Goal: Task Accomplishment & Management: Manage account settings

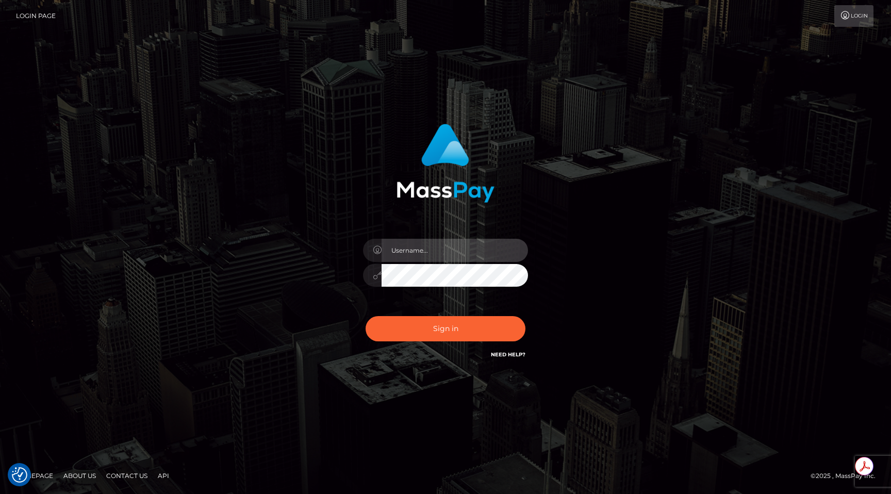
type input "egblue"
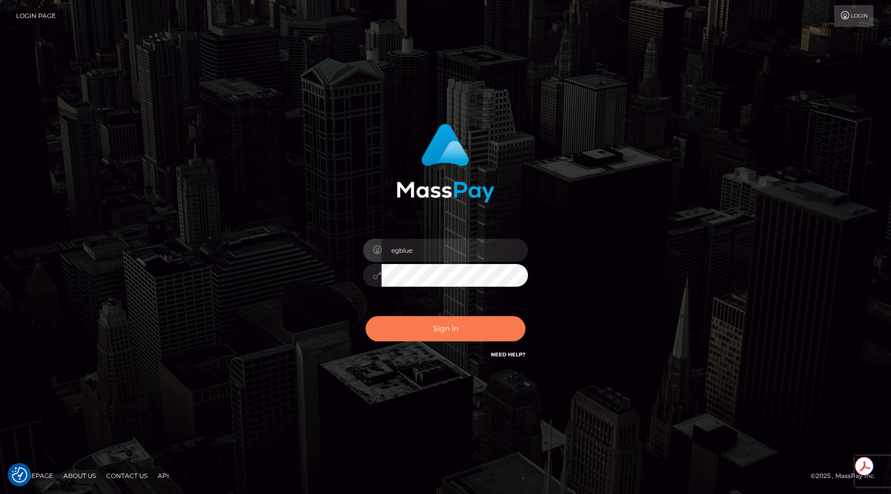
click at [448, 323] on button "Sign in" at bounding box center [446, 328] width 160 height 25
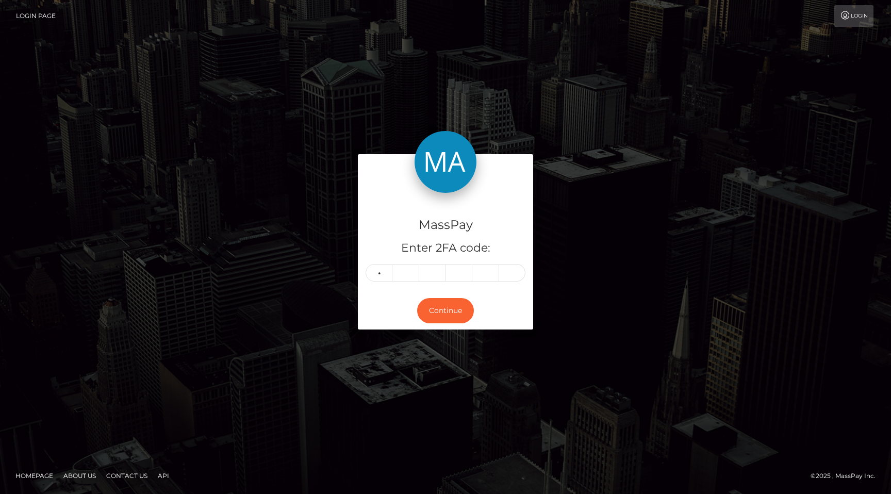
type input "8"
type input "1"
type input "9"
type input "3"
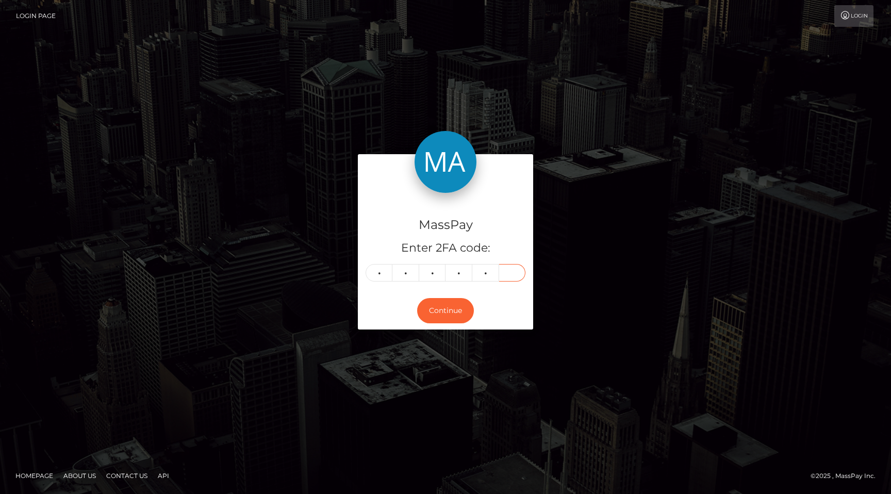
type input "1"
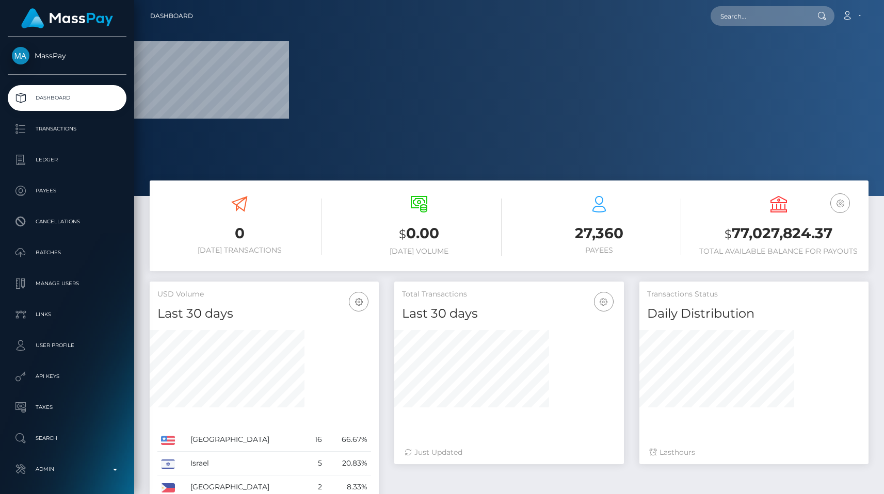
click at [398, 242] on h3 "$ 0.00" at bounding box center [419, 233] width 164 height 21
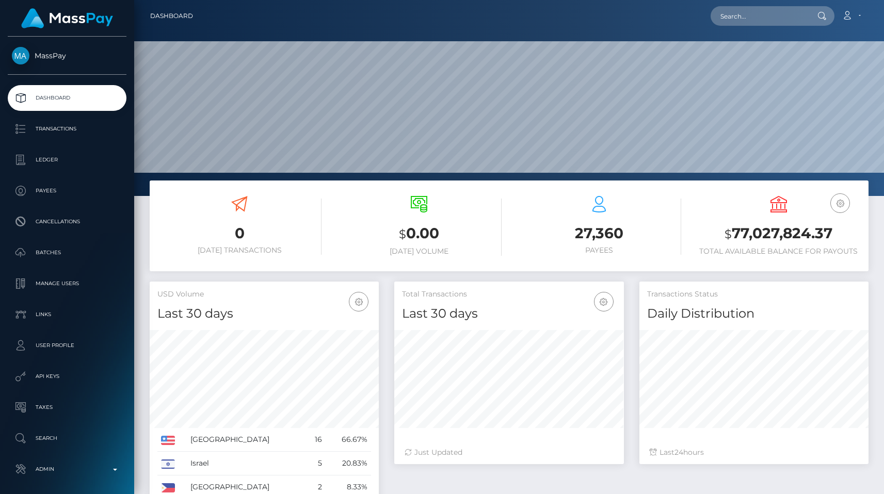
scroll to position [183, 229]
click at [79, 467] on p "Admin" at bounding box center [67, 469] width 110 height 15
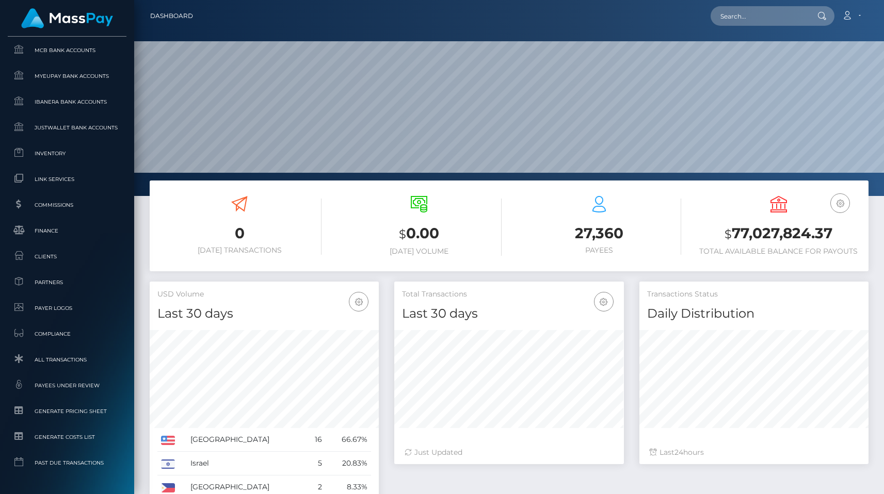
scroll to position [581, 0]
click at [54, 150] on span "Link Services" at bounding box center [67, 155] width 110 height 12
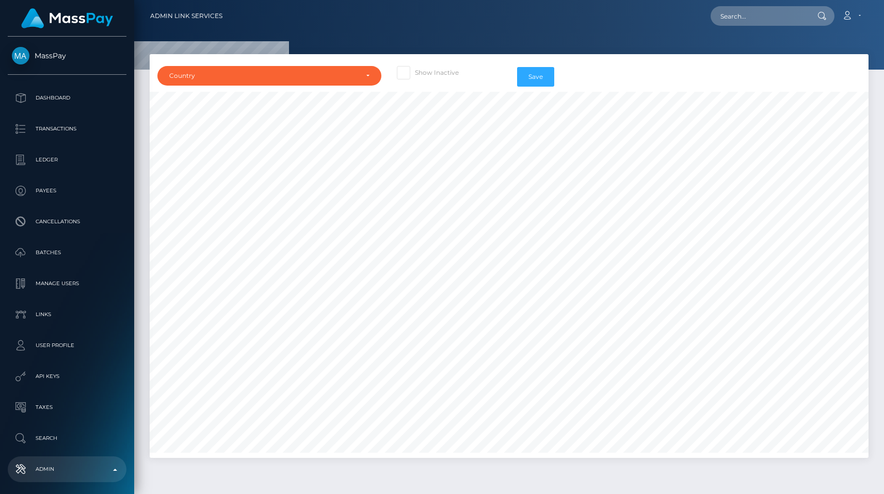
click at [395, 69] on div "Show Inactive" at bounding box center [449, 77] width 120 height 30
click at [411, 74] on label "Show Inactive" at bounding box center [428, 72] width 62 height 13
click at [415, 73] on input "Show Inactive" at bounding box center [418, 69] width 7 height 7
checkbox input "true"
click at [324, 73] on div "Country" at bounding box center [263, 76] width 188 height 8
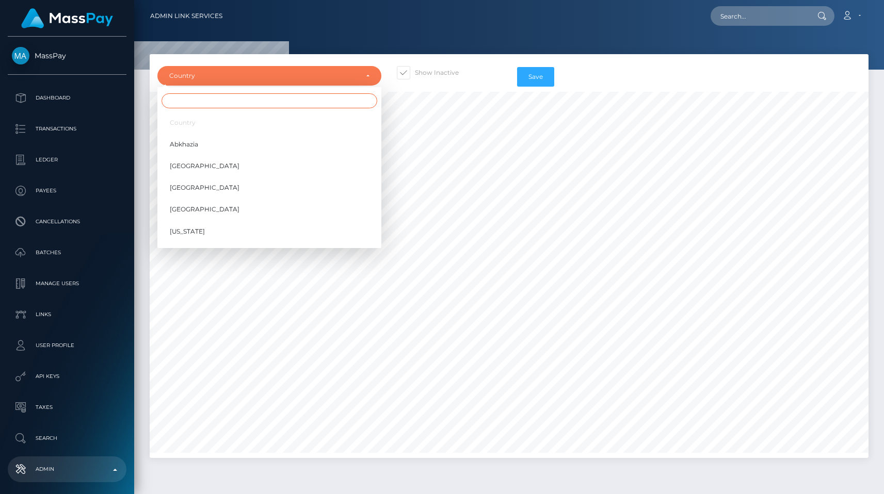
click at [313, 106] on input "Search" at bounding box center [269, 100] width 216 height 15
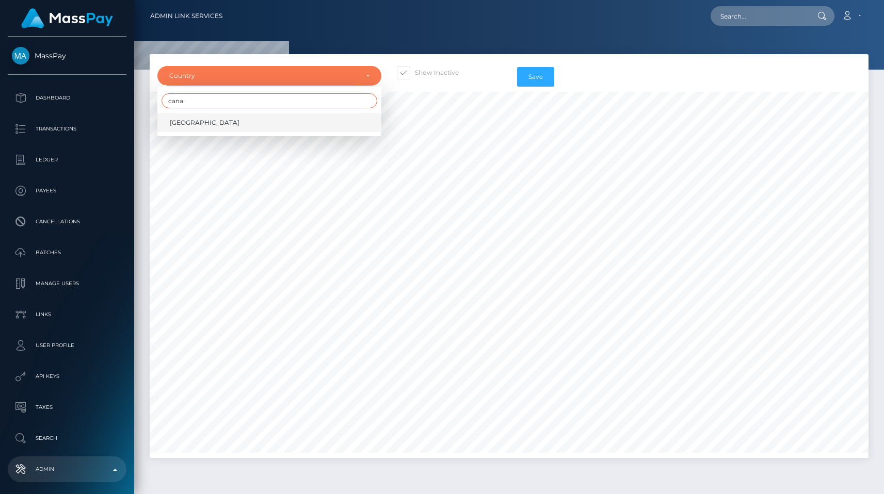
type input "cana"
click at [303, 126] on link "Canada" at bounding box center [269, 122] width 224 height 19
select select "CA"
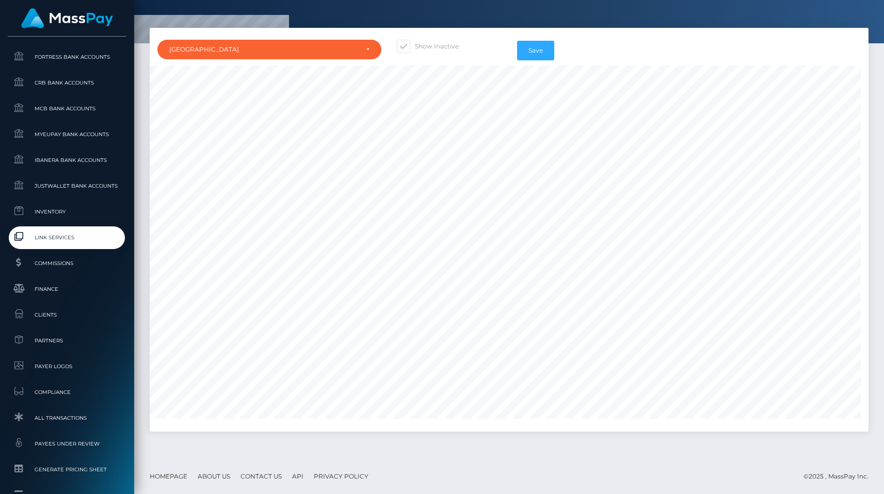
scroll to position [618, 0]
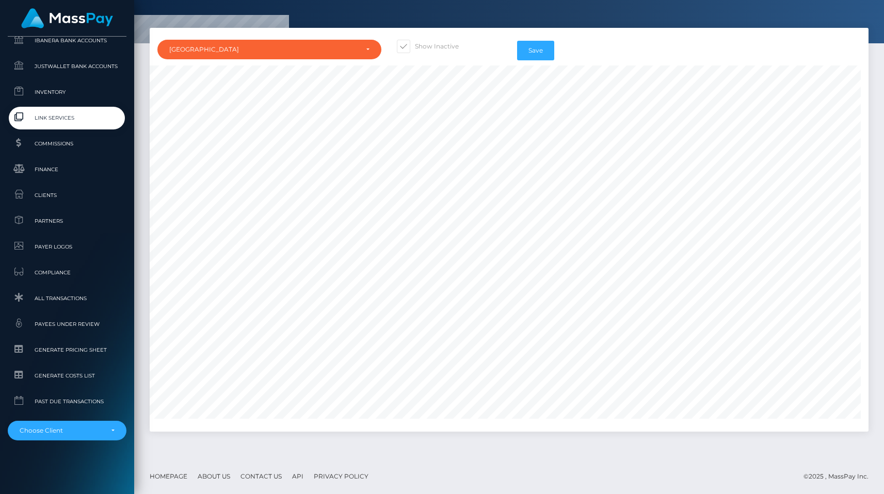
click at [59, 442] on div "MassPay Dashboard Transactions Ledger Payees Cancellations" at bounding box center [67, 265] width 134 height 456
click at [60, 428] on div "Choose Client" at bounding box center [61, 431] width 83 height 8
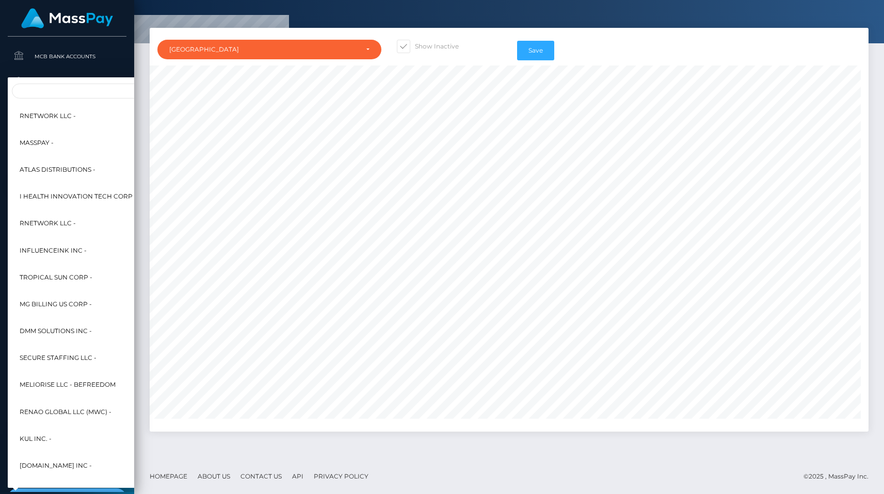
scroll to position [542, 0]
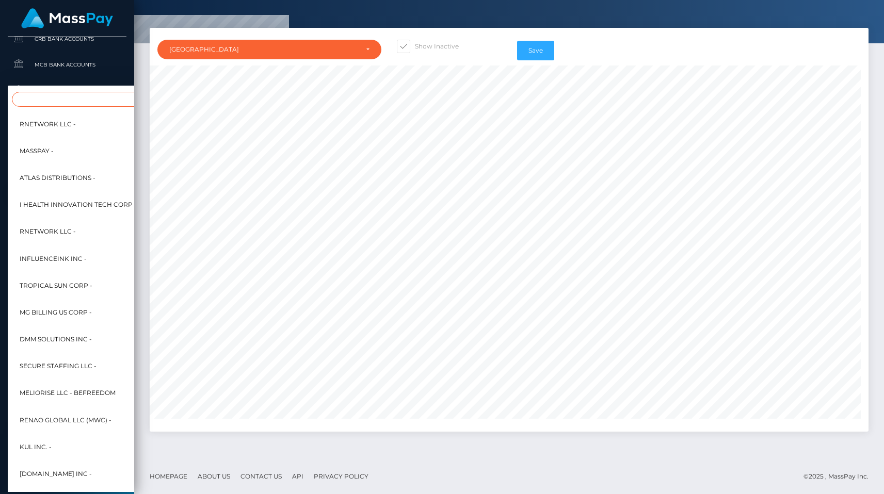
click at [55, 106] on input "Search" at bounding box center [125, 99] width 227 height 15
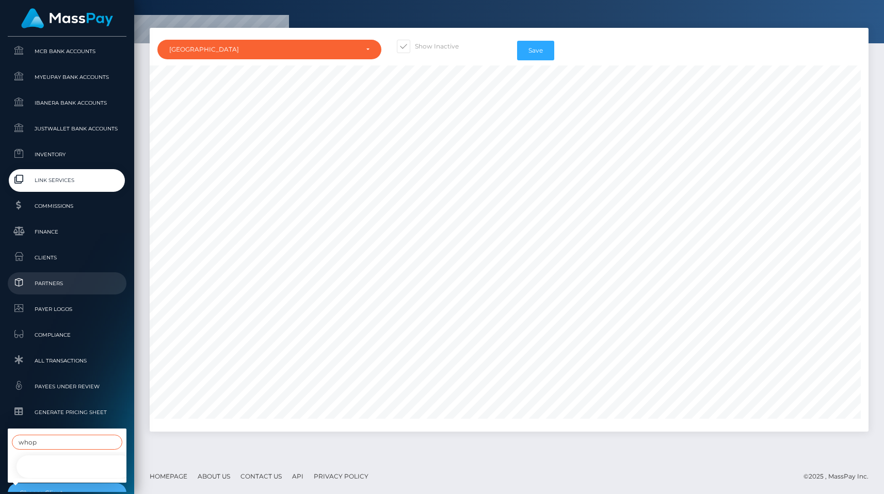
scroll to position [588, 0]
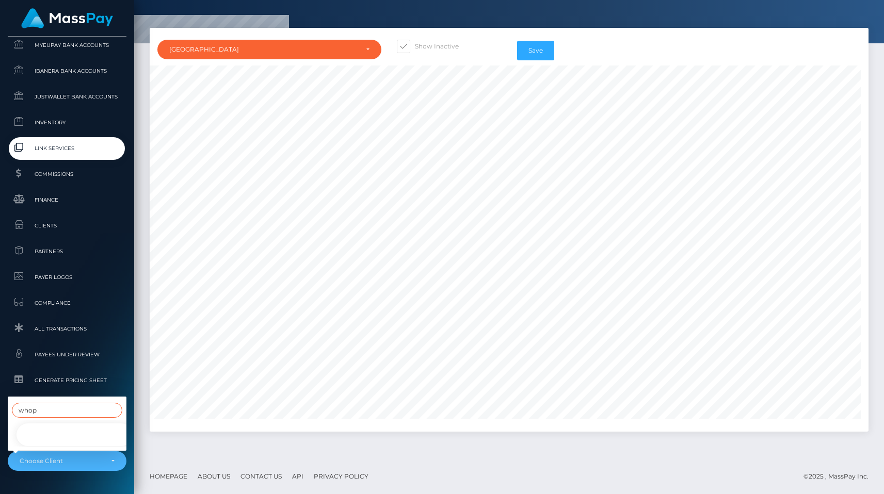
type input "whop"
click at [70, 424] on link "Whop Inc -" at bounding box center [74, 435] width 119 height 23
select select "338"
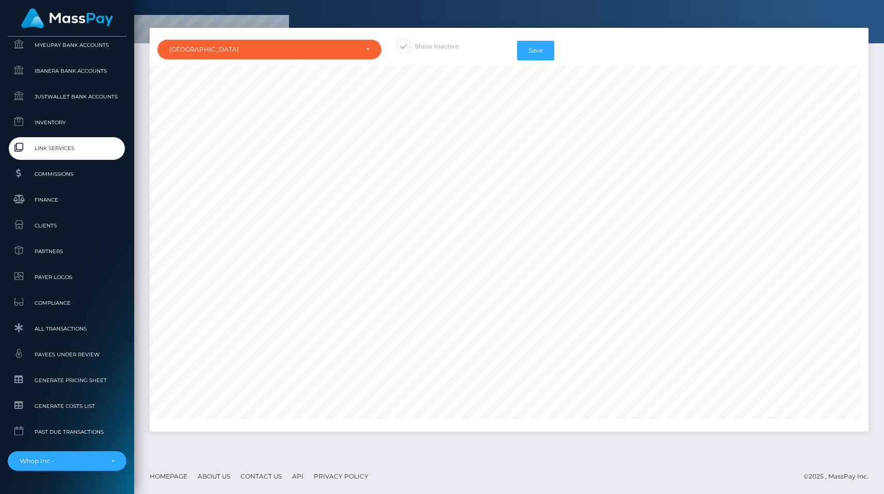
click at [577, 14] on div at bounding box center [509, 9] width 750 height 70
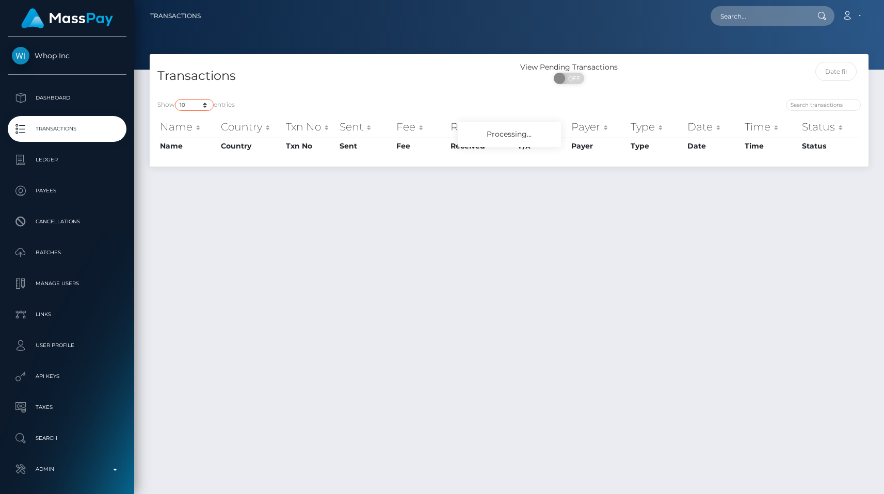
click at [185, 110] on select "10 25 50 100 250 500 1,000 3,500 All" at bounding box center [194, 105] width 39 height 12
select select "500"
click at [176, 99] on select "10 25 50 100 250 500 1,000 3,500 All" at bounding box center [194, 105] width 39 height 12
click at [309, 74] on h4 "Transactions" at bounding box center [329, 76] width 344 height 18
click at [304, 50] on div at bounding box center [509, 35] width 750 height 70
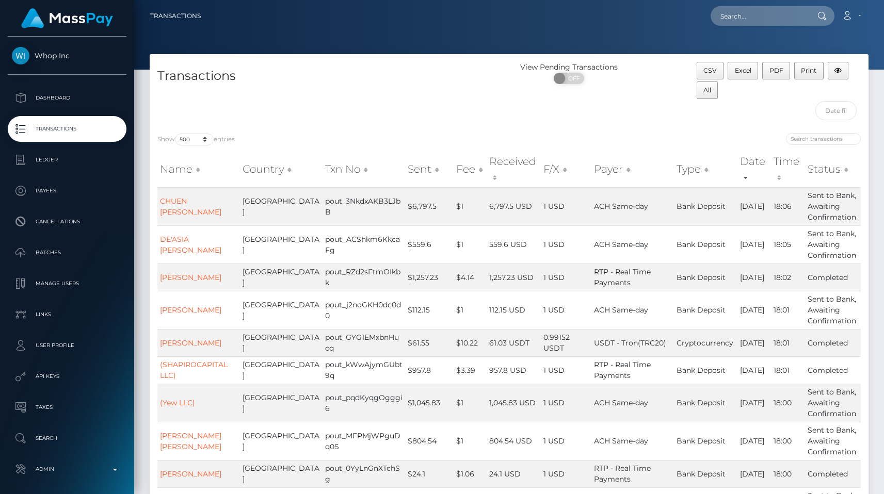
click at [440, 49] on div at bounding box center [509, 35] width 750 height 70
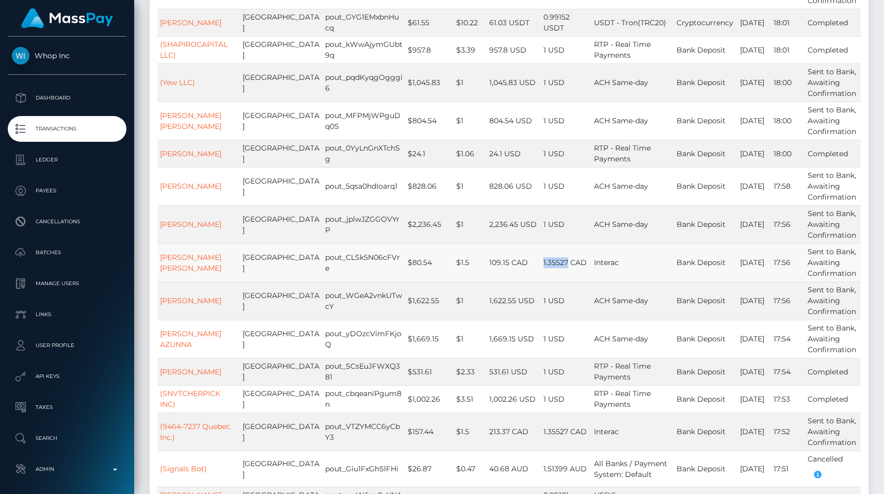
drag, startPoint x: 526, startPoint y: 248, endPoint x: 554, endPoint y: 243, distance: 28.2
click at [554, 243] on td "1.35527 CAD" at bounding box center [566, 262] width 51 height 38
copy td "1.35527"
click at [543, 243] on td "1.35527 CAD" at bounding box center [566, 262] width 51 height 38
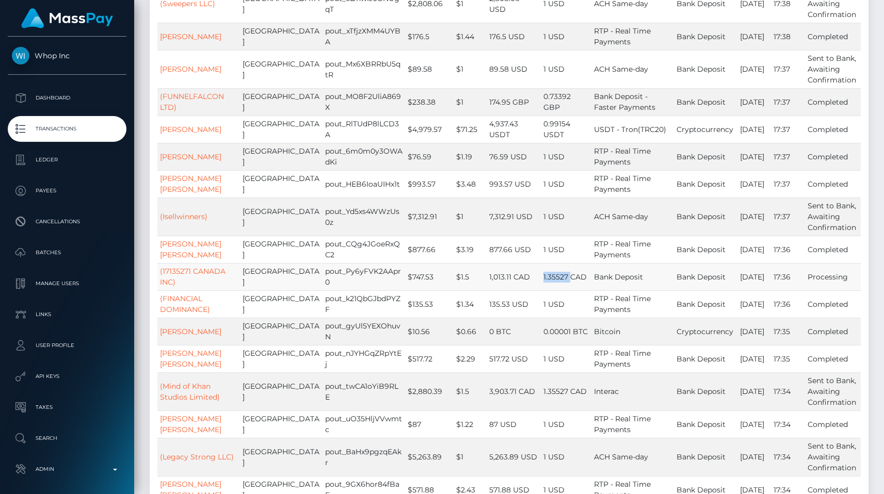
drag, startPoint x: 522, startPoint y: 253, endPoint x: 554, endPoint y: 254, distance: 32.5
click at [554, 263] on tr "(17135271 CANADA INC) Canada pout_Py6yFVK2AApr0 $747.53 $1.5 1,013.11 CAD 1.355…" at bounding box center [508, 276] width 703 height 27
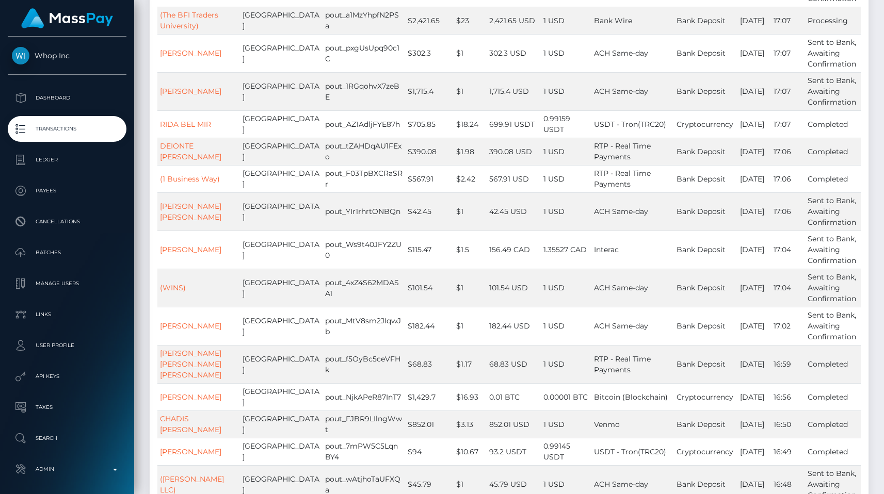
scroll to position [6556, 0]
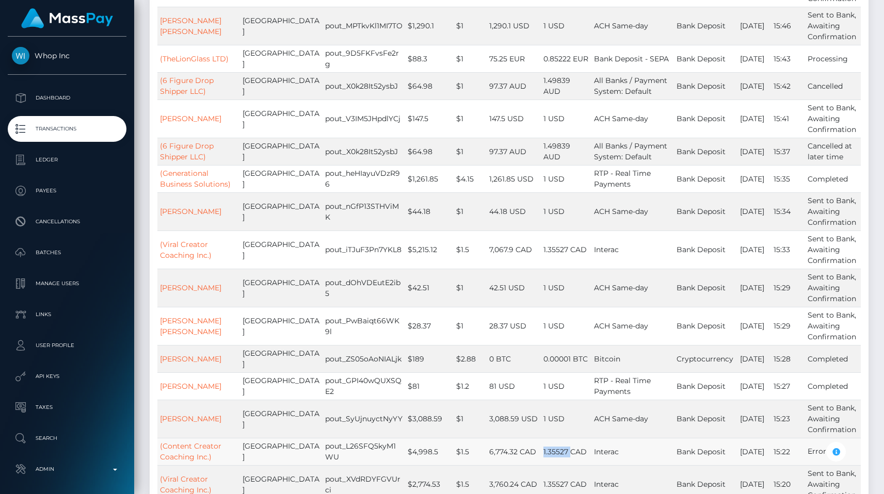
drag, startPoint x: 554, startPoint y: 461, endPoint x: 524, endPoint y: 464, distance: 30.1
click at [524, 464] on tr "(Content Creator Coaching Inc.) Canada pout_L26SFQ5kyM1WU $4,998.5 $1.5 6,774.3…" at bounding box center [508, 451] width 703 height 27
copy tr "1.35527"
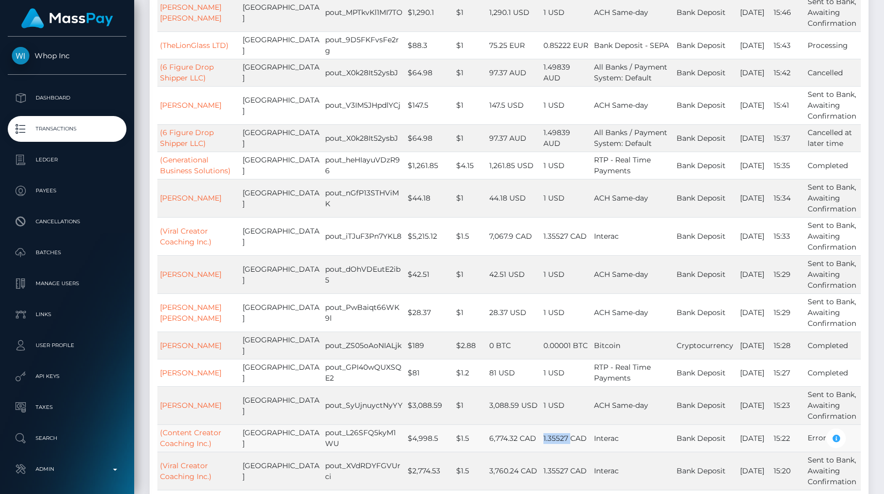
scroll to position [6570, 0]
click at [322, 437] on td "pout_L26SFQ5kyM1WU" at bounding box center [363, 438] width 83 height 27
copy td "pout_L26SFQ5kyM1WU"
click at [176, 444] on link "(Content Creator Coaching Inc.)" at bounding box center [190, 438] width 61 height 20
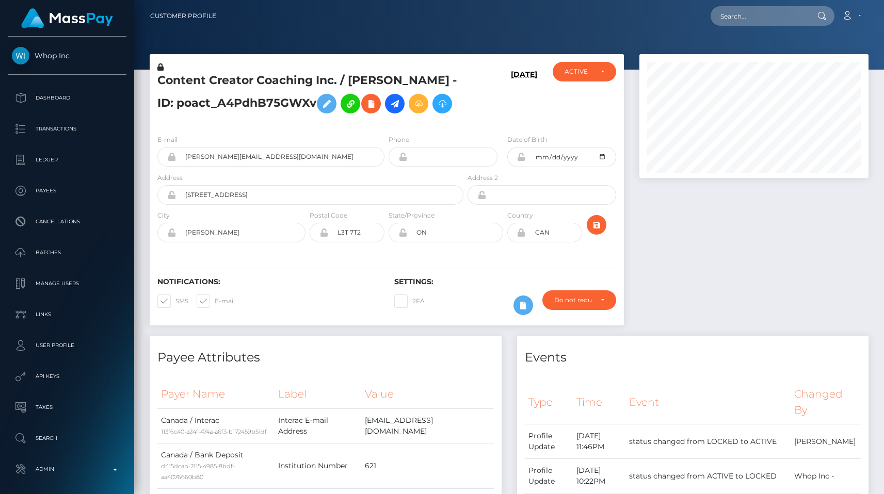
scroll to position [124, 229]
